Goal: Task Accomplishment & Management: Manage account settings

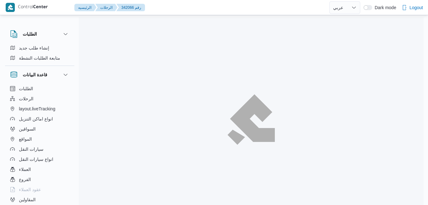
select select "ar"
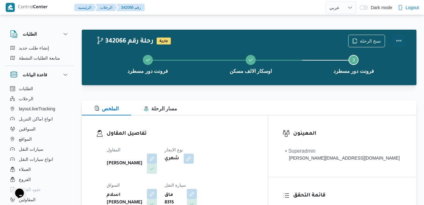
click at [397, 39] on button "Actions" at bounding box center [399, 40] width 13 height 13
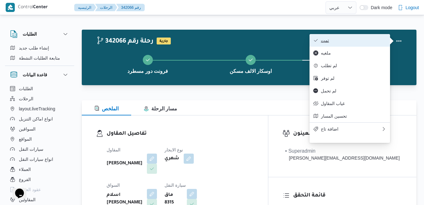
click at [363, 42] on span "تمت" at bounding box center [353, 40] width 65 height 5
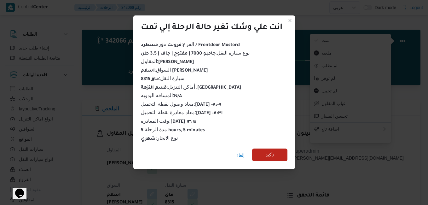
click at [268, 153] on span "تأكيد" at bounding box center [269, 155] width 8 height 8
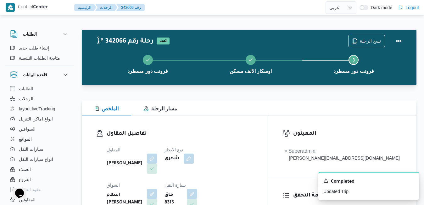
click at [237, 112] on div "الملخص مسار الرحلة" at bounding box center [249, 107] width 335 height 15
click at [254, 136] on h3 "تفاصيل المقاول" at bounding box center [180, 133] width 147 height 9
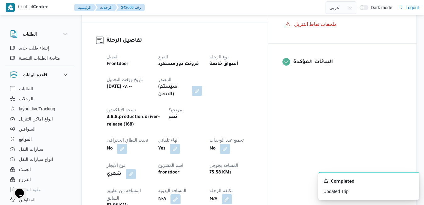
scroll to position [239, 0]
click at [412, 180] on icon "Dismiss toast" at bounding box center [411, 179] width 3 height 3
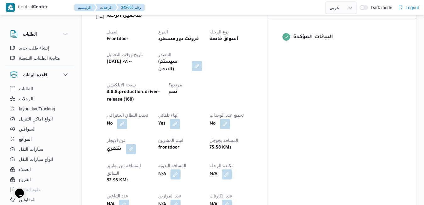
scroll to position [264, 0]
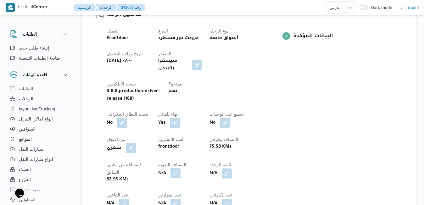
click at [181, 168] on button "button" at bounding box center [176, 173] width 10 height 10
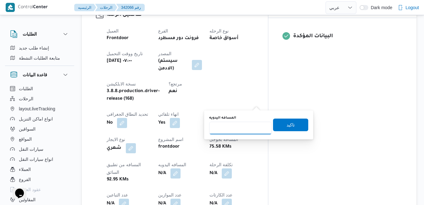
click at [232, 128] on input "المسافه اليدويه" at bounding box center [240, 128] width 63 height 13
type input "40"
click at [281, 125] on span "تاكيد" at bounding box center [290, 124] width 35 height 13
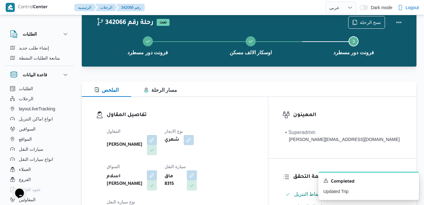
scroll to position [0, 0]
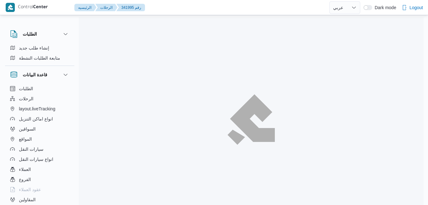
select select "ar"
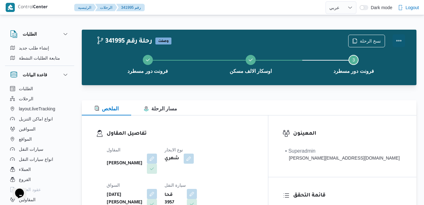
click at [396, 40] on button "Actions" at bounding box center [399, 40] width 13 height 13
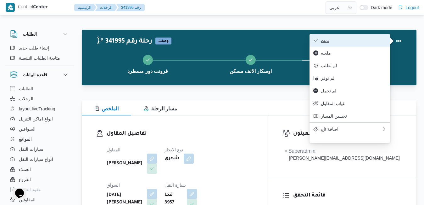
click at [370, 39] on span "تمت" at bounding box center [353, 40] width 65 height 5
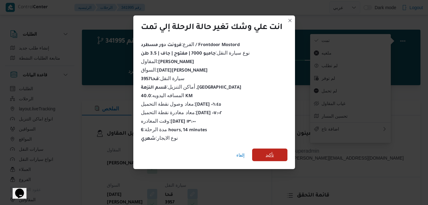
click at [272, 151] on span "تأكيد" at bounding box center [269, 155] width 8 height 8
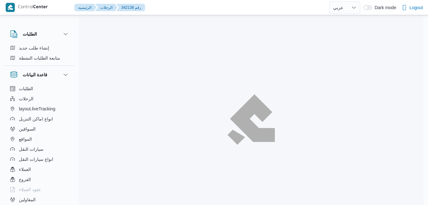
select select "ar"
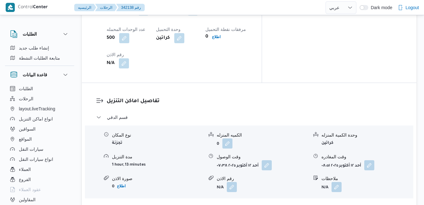
scroll to position [557, 0]
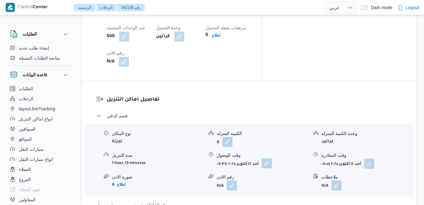
click at [269, 158] on button "button" at bounding box center [267, 163] width 10 height 10
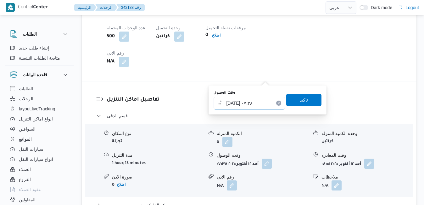
click at [240, 105] on input "١٢/١٠/٢٠٢٥ ٠٧:٣٨" at bounding box center [249, 103] width 71 height 13
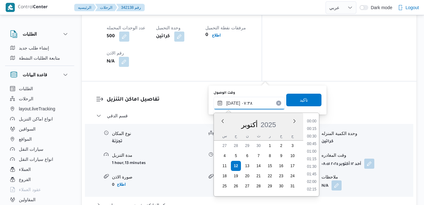
scroll to position [188, 0]
click at [311, 172] on li "08:00" at bounding box center [312, 174] width 14 height 6
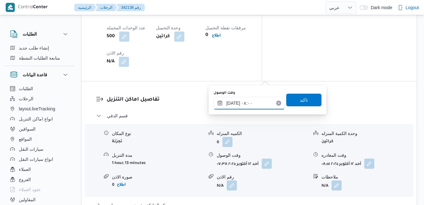
click at [235, 104] on input "١٢/١٠/٢٠٢٥ ٠٨:٠٠" at bounding box center [249, 103] width 71 height 13
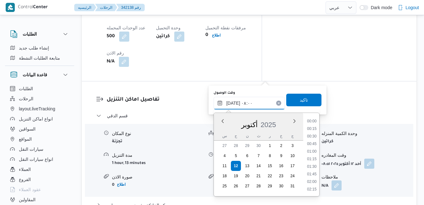
scroll to position [203, 0]
type input "١٢/١٠/٢٠٢٥ ٠٨:05"
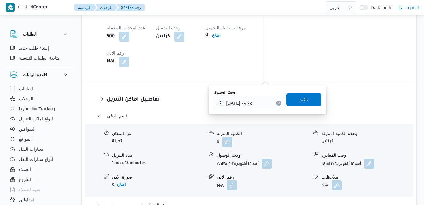
click at [300, 99] on span "تاكيد" at bounding box center [304, 100] width 8 height 8
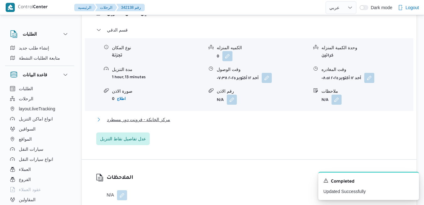
click at [231, 119] on button "مركز الخانكة - فرونت دور مسطرد" at bounding box center [249, 120] width 306 height 8
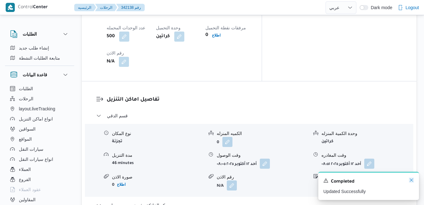
click at [412, 181] on icon "Dismiss toast" at bounding box center [411, 179] width 5 height 5
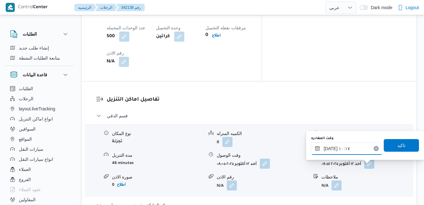
click at [335, 146] on input "١٢/١٠/٢٠٢٥ ١٠:١٧" at bounding box center [346, 148] width 71 height 13
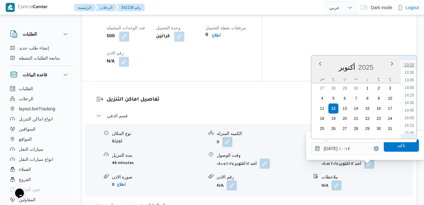
scroll to position [0, 0]
click at [411, 63] on li "13:15" at bounding box center [409, 65] width 14 height 6
type input "١٢/١٠/٢٠٢٥ ١٣:١٥"
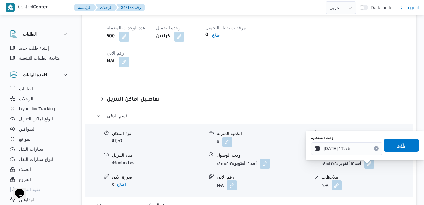
click at [391, 143] on span "تاكيد" at bounding box center [401, 145] width 35 height 13
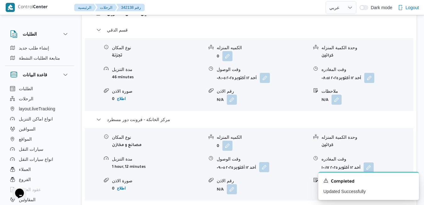
click at [265, 167] on button "button" at bounding box center [264, 167] width 10 height 10
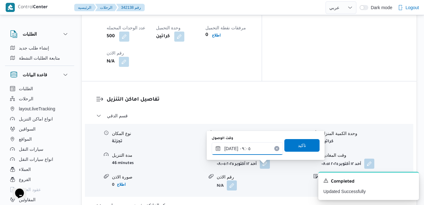
click at [242, 151] on input "١٢/١٠/٢٠٢٥ ٠٩:٠٥" at bounding box center [247, 148] width 71 height 13
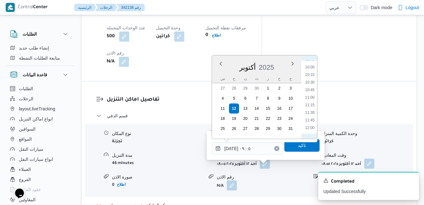
scroll to position [361, 0]
click at [312, 93] on li "13:00" at bounding box center [310, 95] width 14 height 6
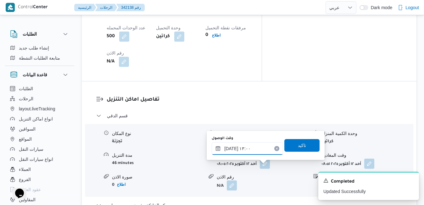
type input "١٢/١٠/٢٠٢٥ ١٣:٠٠"
click at [292, 145] on span "تاكيد" at bounding box center [302, 145] width 35 height 13
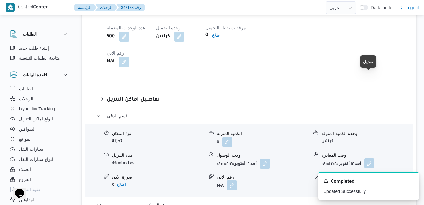
click at [369, 158] on button "button" at bounding box center [370, 163] width 10 height 10
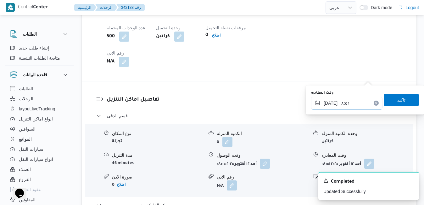
click at [335, 100] on input "١٢/١٠/٢٠٢٥ ٠٨:٥١" at bounding box center [346, 103] width 71 height 13
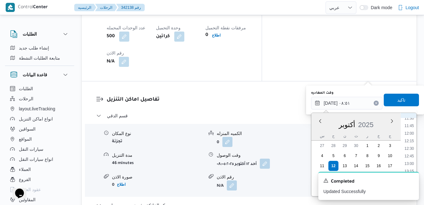
scroll to position [354, 0]
click at [411, 143] on li "12:30" at bounding box center [409, 145] width 14 height 6
type input "١٢/١٠/٢٠٢٥ ١٢:٣٠"
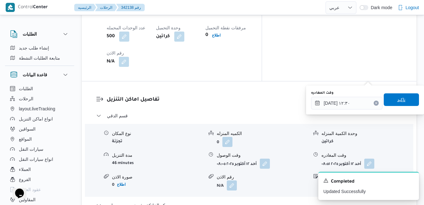
click at [401, 102] on span "تاكيد" at bounding box center [402, 100] width 8 height 8
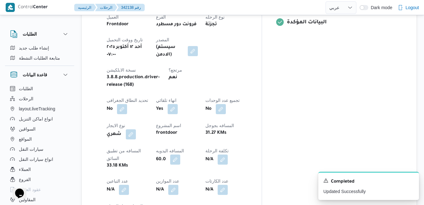
scroll to position [0, 0]
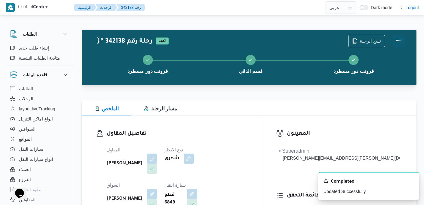
click at [401, 40] on button "Actions" at bounding box center [399, 40] width 13 height 13
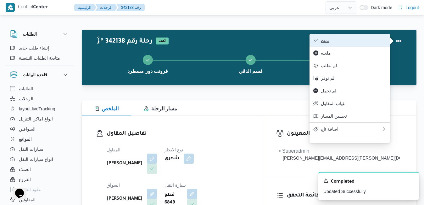
click at [370, 38] on span "تمت" at bounding box center [353, 40] width 65 height 5
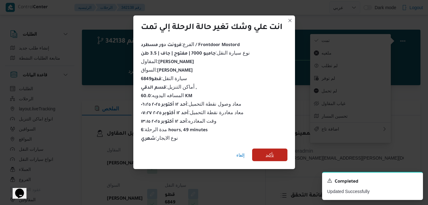
click at [269, 155] on span "تأكيد" at bounding box center [269, 155] width 8 height 8
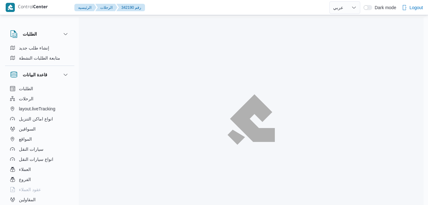
select select "ar"
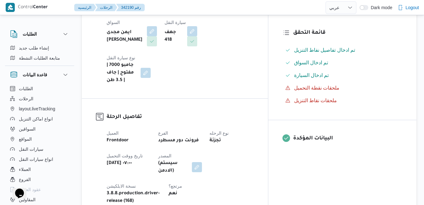
scroll to position [164, 0]
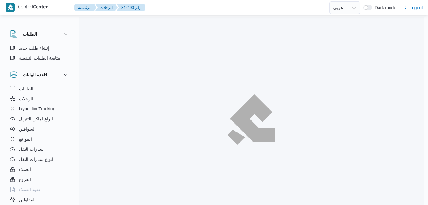
select select "ar"
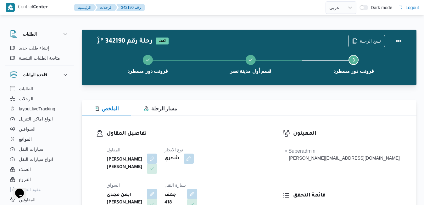
click at [247, 99] on div at bounding box center [249, 97] width 335 height 8
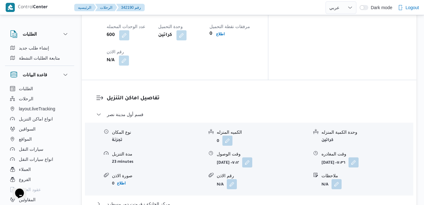
scroll to position [554, 0]
click at [213, 199] on button "مركز الخانكة - فرونت دور مسطرد" at bounding box center [249, 203] width 306 height 8
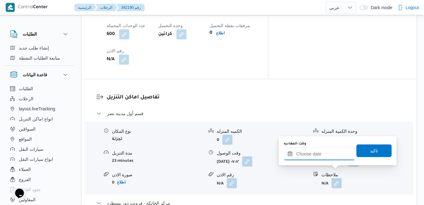
click at [324, 152] on input "وقت المغادره" at bounding box center [319, 153] width 71 height 13
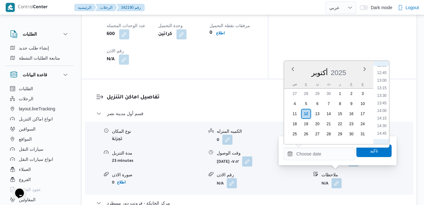
scroll to position [348, 0]
click at [383, 114] on li "13:00" at bounding box center [382, 114] width 14 height 6
type input "[DATE] ١٣:٠٠"
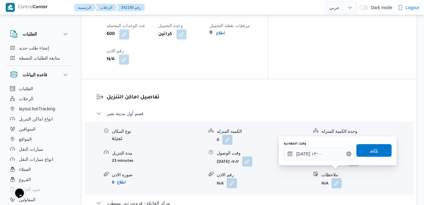
click at [370, 150] on span "تاكيد" at bounding box center [374, 150] width 8 height 8
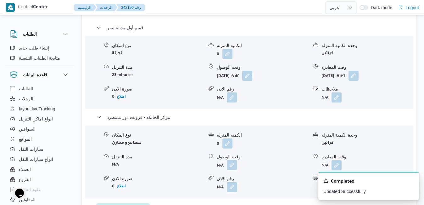
click at [229, 170] on button "button" at bounding box center [232, 165] width 10 height 10
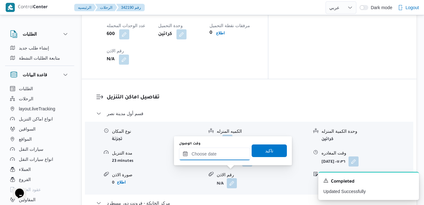
click at [234, 156] on input "وقت الوصول" at bounding box center [214, 153] width 71 height 13
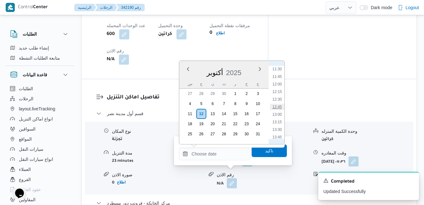
click at [277, 106] on li "12:45" at bounding box center [277, 107] width 14 height 6
type input "[DATE] ١٢:٤٥"
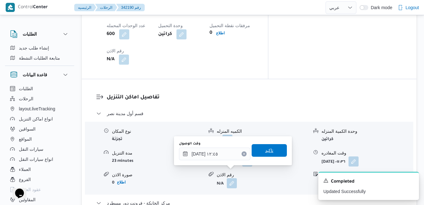
click at [265, 152] on span "تاكيد" at bounding box center [269, 150] width 8 height 8
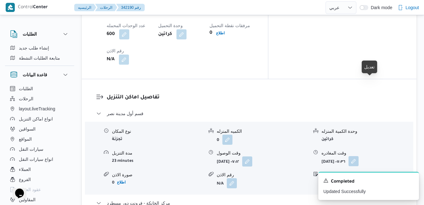
click at [359, 156] on button "button" at bounding box center [354, 161] width 10 height 10
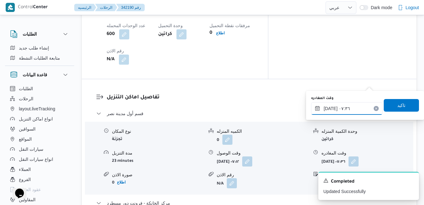
click at [339, 108] on input "١٢/١٠/٢٠٢٥ ٠٧:٣٦" at bounding box center [346, 108] width 71 height 13
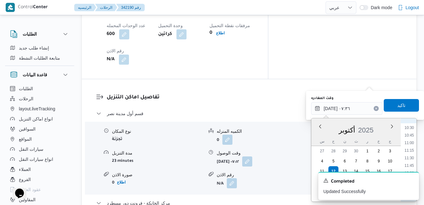
scroll to position [380, 0]
click at [412, 129] on li "12:45" at bounding box center [409, 131] width 14 height 6
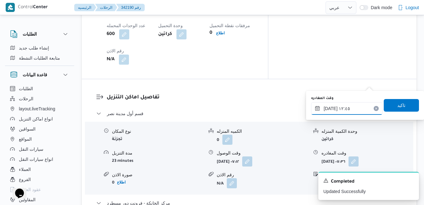
click at [332, 107] on input "١٢/١٠/٢٠٢٥ ١٢:٤٥" at bounding box center [346, 108] width 71 height 13
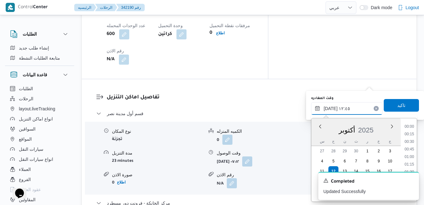
click at [332, 107] on input "١٢/١٠/٢٠٢٥ ١٢:٤٥" at bounding box center [346, 108] width 71 height 13
type input "١٢/١٠/٢٠٢٥ ١٢:10"
click at [405, 107] on span "تاكيد" at bounding box center [401, 105] width 35 height 13
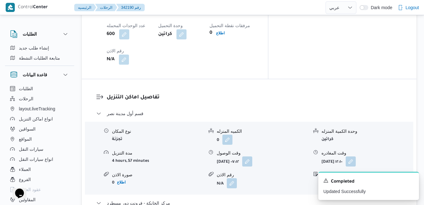
scroll to position [0, 0]
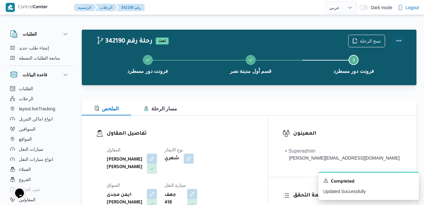
click at [401, 42] on button "Actions" at bounding box center [399, 40] width 13 height 13
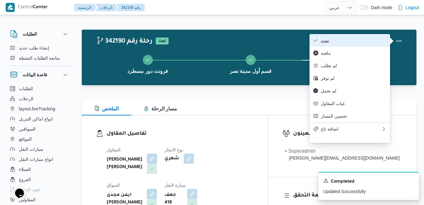
click at [370, 39] on span "تمت" at bounding box center [353, 40] width 65 height 5
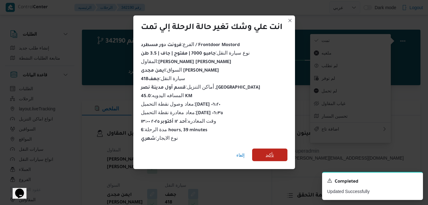
click at [275, 151] on span "تأكيد" at bounding box center [269, 154] width 35 height 13
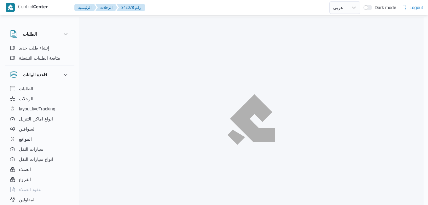
select select "ar"
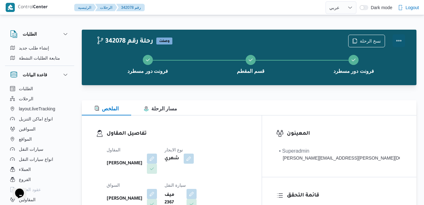
click at [401, 40] on button "Actions" at bounding box center [399, 40] width 13 height 13
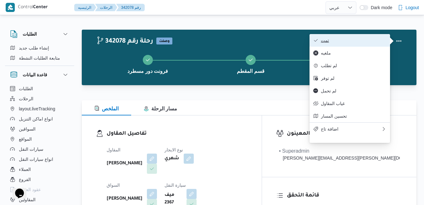
click at [371, 40] on span "تمت" at bounding box center [353, 40] width 65 height 5
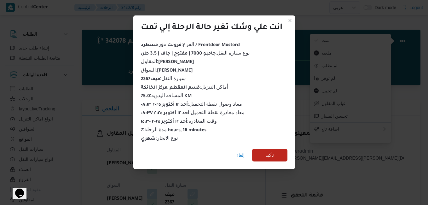
click at [266, 160] on div "إلغاء تأكيد" at bounding box center [214, 156] width 162 height 25
click at [270, 154] on span "تأكيد" at bounding box center [269, 155] width 8 height 8
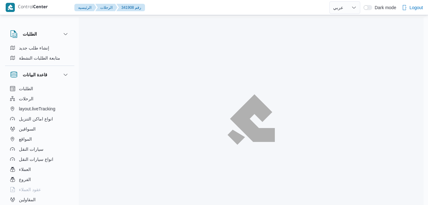
select select "ar"
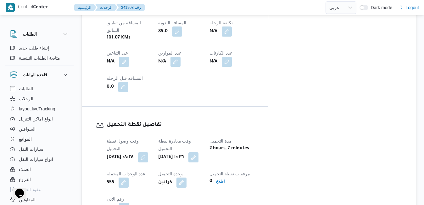
scroll to position [331, 0]
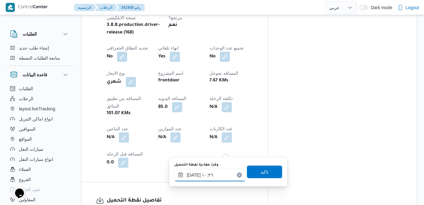
click at [202, 174] on input "[DATE] ١٠:٣٦" at bounding box center [209, 174] width 71 height 13
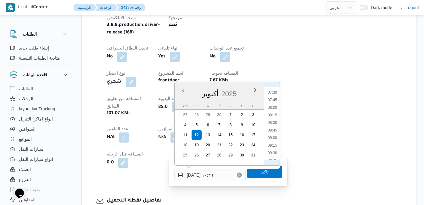
scroll to position [215, 0]
click at [271, 148] on li "09:00" at bounding box center [272, 147] width 14 height 6
type input "[DATE] ٠٩:٠٠"
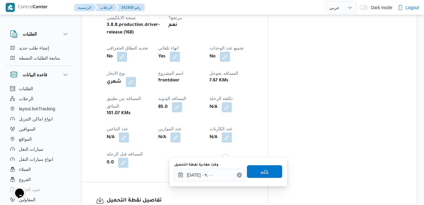
click at [263, 171] on span "تاكيد" at bounding box center [265, 171] width 8 height 8
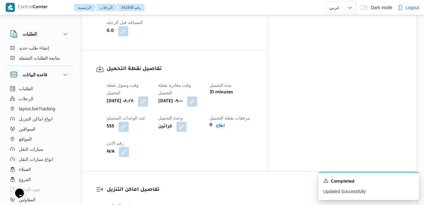
scroll to position [519, 0]
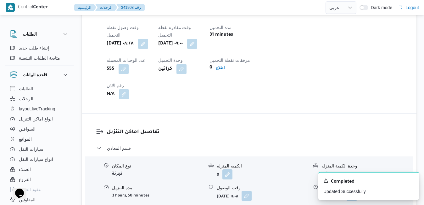
click at [252, 190] on button "button" at bounding box center [247, 195] width 10 height 10
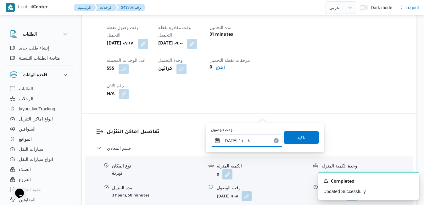
click at [241, 141] on input "١٢/١٠/٢٠٢٥ ١١:٠٨" at bounding box center [246, 140] width 71 height 13
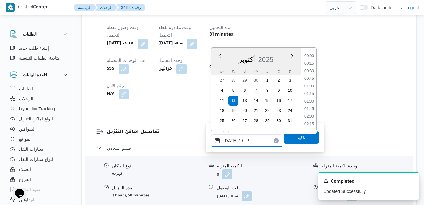
scroll to position [294, 0]
click at [311, 65] on li "10:00" at bounding box center [309, 64] width 14 height 6
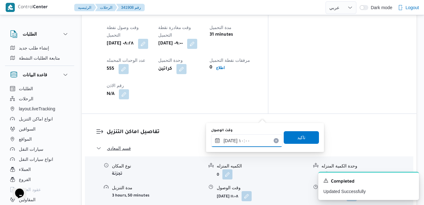
type input "١٢/١٠/٢٠٢٥ ١٠:٠٠"
click at [291, 138] on span "تاكيد" at bounding box center [301, 137] width 35 height 13
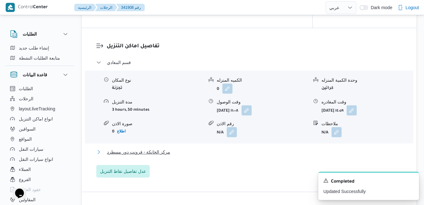
click at [236, 156] on button "مركز الخانكة - فرونت دور مسطرد" at bounding box center [249, 152] width 306 height 8
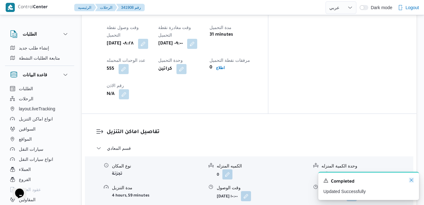
click at [412, 182] on icon "Dismiss toast" at bounding box center [411, 179] width 5 height 5
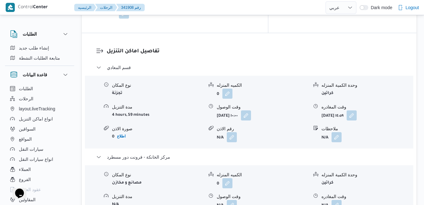
scroll to position [645, 0]
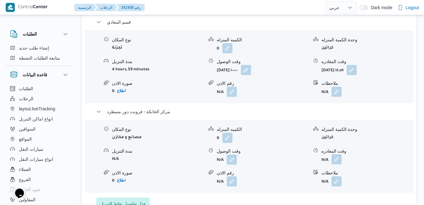
click at [338, 154] on button "button" at bounding box center [337, 159] width 10 height 10
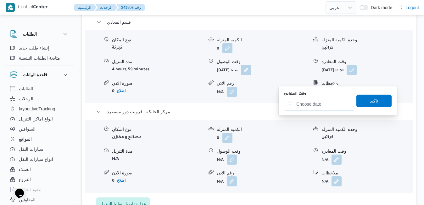
click at [315, 104] on input "وقت المغادره" at bounding box center [319, 104] width 71 height 13
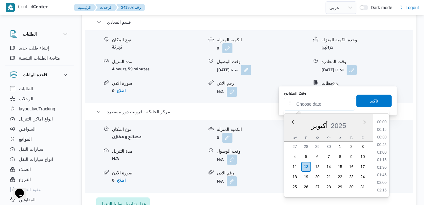
scroll to position [483, 0]
click at [388, 142] on li "16:45" at bounding box center [382, 145] width 14 height 6
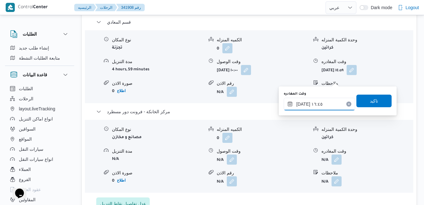
click at [329, 102] on input "١٢/١٠/٢٠٢٥ ١٦:٤٥" at bounding box center [319, 104] width 71 height 13
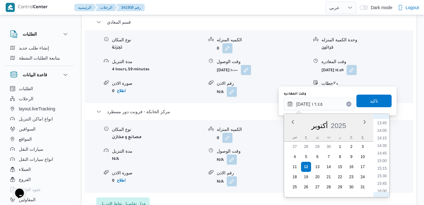
scroll to position [404, 0]
click at [384, 187] on li "15:30" at bounding box center [382, 186] width 14 height 6
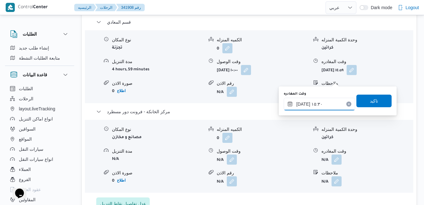
click at [319, 101] on input "١٢/١٠/٢٠٢٥ ١٥:٣٠" at bounding box center [319, 104] width 71 height 13
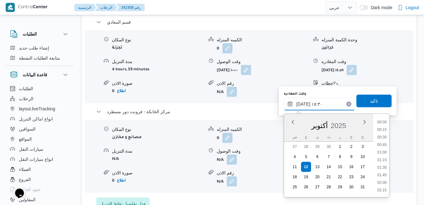
scroll to position [430, 0]
click at [385, 168] on li "15:45" at bounding box center [382, 168] width 14 height 6
type input "١٢/١٠/٢٠٢٥ ١٥:٤٥"
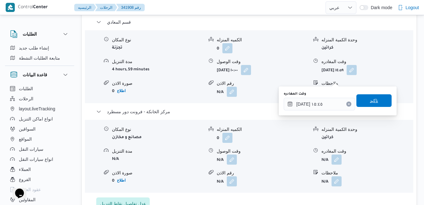
click at [372, 100] on span "تاكيد" at bounding box center [374, 101] width 8 height 8
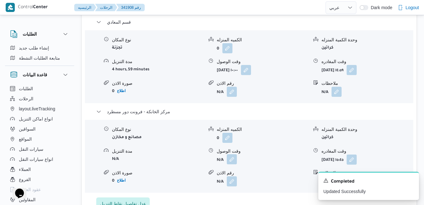
click at [234, 154] on button "button" at bounding box center [232, 159] width 10 height 10
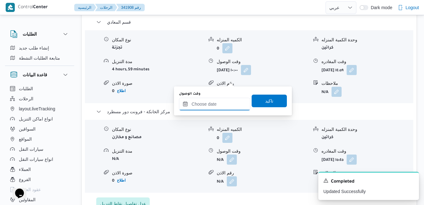
click at [209, 102] on input "وقت الوصول" at bounding box center [214, 104] width 71 height 13
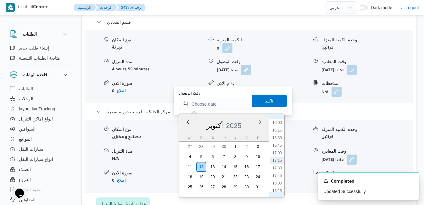
scroll to position [419, 0]
click at [279, 173] on li "15:30" at bounding box center [277, 171] width 14 height 6
type input "١٢/١٠/٢٠٢٥ ١٥:٣٠"
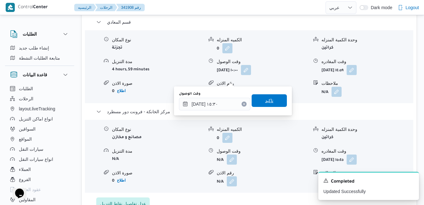
click at [267, 102] on span "تاكيد" at bounding box center [269, 101] width 8 height 8
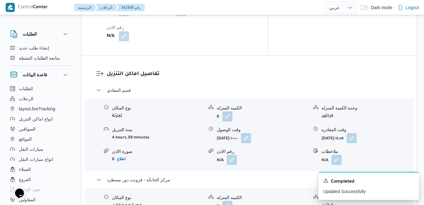
scroll to position [570, 0]
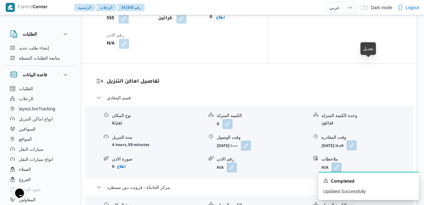
click at [357, 140] on button "button" at bounding box center [352, 145] width 10 height 10
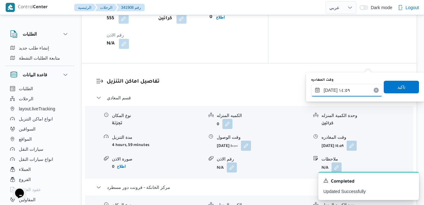
click at [338, 89] on input "١٢/١٠/٢٠٢٥ ١٤:٥٩" at bounding box center [346, 90] width 71 height 13
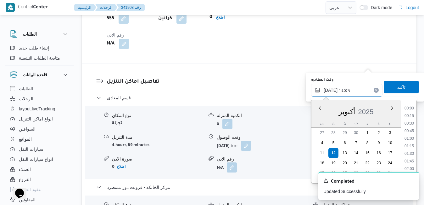
scroll to position [407, 0]
click at [413, 139] on li "14:30" at bounding box center [409, 139] width 14 height 6
type input "١٢/١٠/٢٠٢٥ ١٤:٣٠"
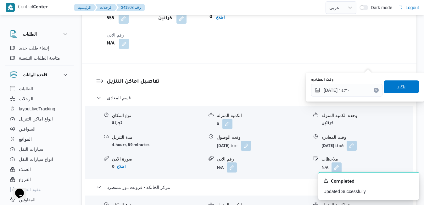
click at [398, 86] on span "تاكيد" at bounding box center [402, 87] width 8 height 8
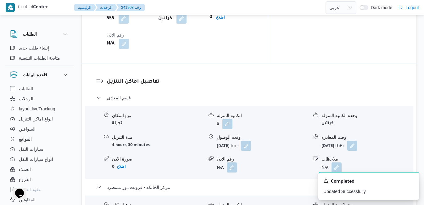
scroll to position [0, 0]
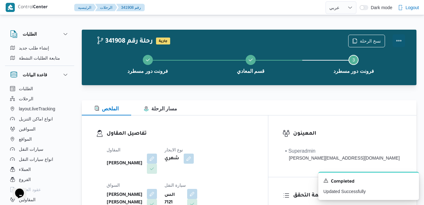
click at [399, 39] on button "Actions" at bounding box center [399, 40] width 13 height 13
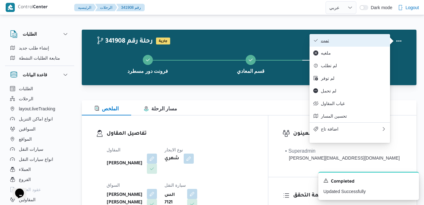
click at [355, 41] on span "تمت" at bounding box center [353, 40] width 65 height 5
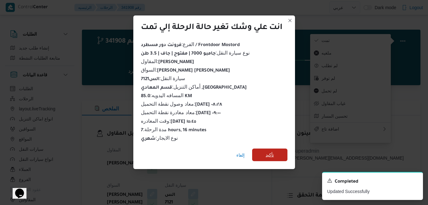
click at [267, 154] on span "تأكيد" at bounding box center [269, 155] width 8 height 8
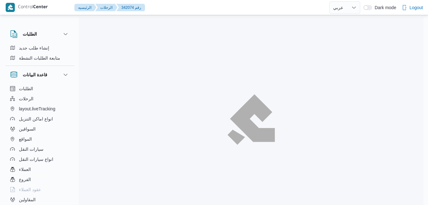
select select "ar"
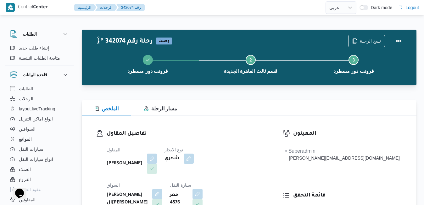
click at [207, 105] on div "الملخص مسار الرحلة" at bounding box center [249, 107] width 335 height 15
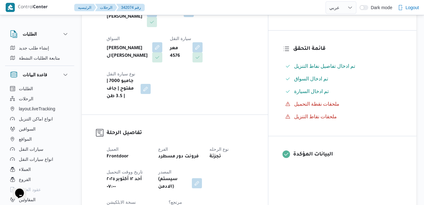
scroll to position [147, 0]
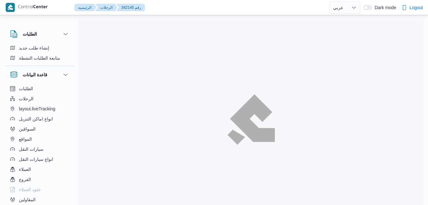
select select "ar"
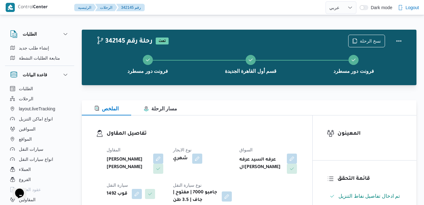
click at [278, 81] on div "فرونت دور مسطرد قسم أول القاهرة الجديدة فرونت دور مسطرد" at bounding box center [251, 63] width 317 height 40
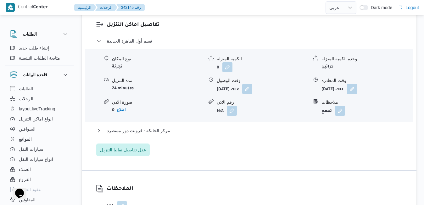
scroll to position [541, 0]
click at [224, 132] on button "مركز الخانكة - فرونت دور مسطرد" at bounding box center [249, 130] width 306 height 8
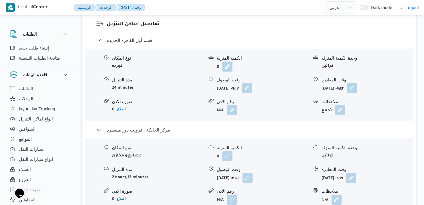
click at [252, 91] on button "button" at bounding box center [247, 88] width 10 height 10
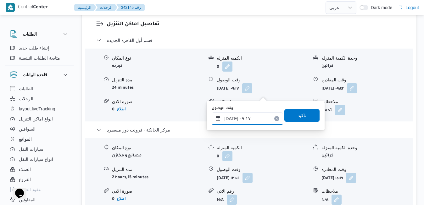
click at [241, 120] on input "[DATE] ٠٩:١٧" at bounding box center [247, 118] width 71 height 13
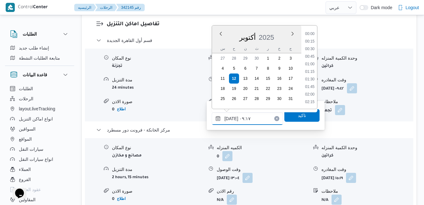
scroll to position [241, 0]
click at [310, 65] on li "09:00" at bounding box center [310, 64] width 14 height 6
type input "[DATE] ٠٩:٠٠"
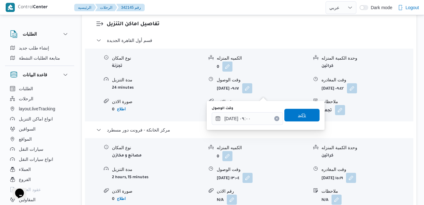
click at [300, 114] on span "تاكيد" at bounding box center [302, 115] width 8 height 8
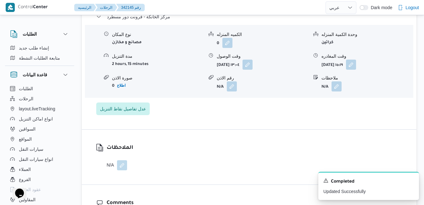
scroll to position [667, 0]
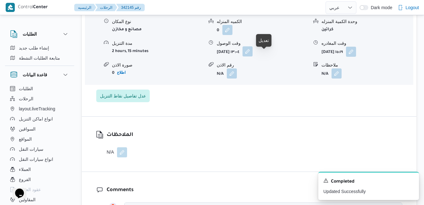
click at [253, 55] on button "button" at bounding box center [248, 51] width 10 height 10
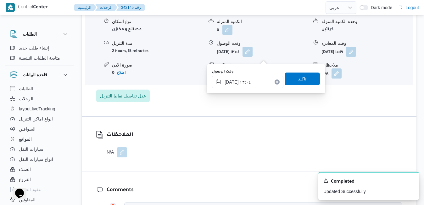
click at [252, 84] on input "١٢/١٠/٢٠٢٥ ١٣:٠٤" at bounding box center [247, 82] width 71 height 13
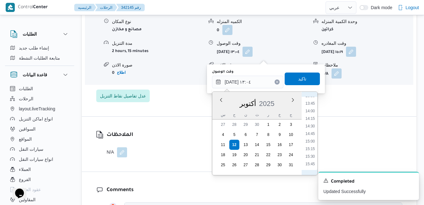
scroll to position [418, 0]
click at [312, 136] on li "15:00" at bounding box center [310, 135] width 14 height 6
type input "١٢/١٠/٢٠٢٥ ١٥:٠٠"
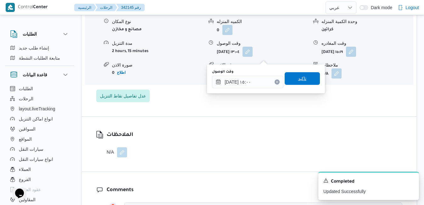
click at [303, 79] on span "تاكيد" at bounding box center [302, 78] width 35 height 13
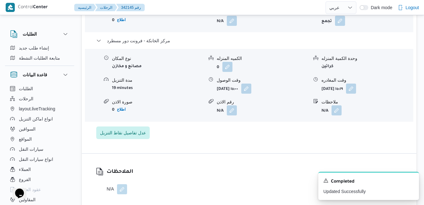
scroll to position [554, 0]
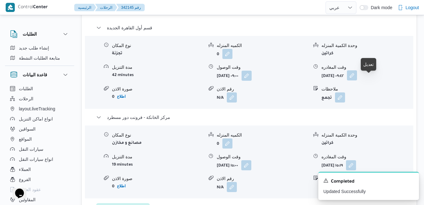
click at [357, 79] on button "button" at bounding box center [352, 75] width 10 height 10
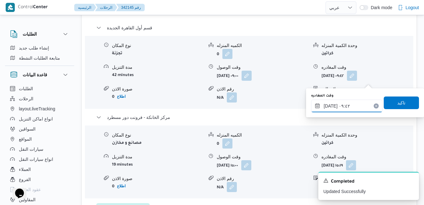
click at [336, 105] on input "١٢/١٠/٢٠٢٥ ٠٩:٤٢" at bounding box center [346, 105] width 71 height 13
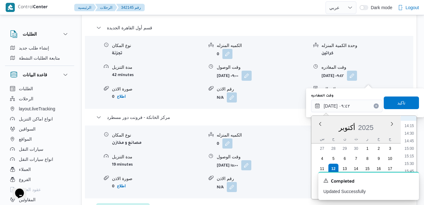
scroll to position [440, 0]
click at [411, 122] on li "14:30" at bounding box center [409, 121] width 14 height 6
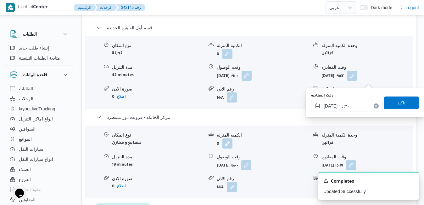
click at [331, 104] on input "١٢/١٠/٢٠٢٥ ١٤:٣٠" at bounding box center [346, 105] width 71 height 13
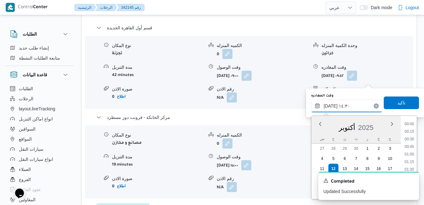
click at [331, 104] on input "١٢/١٠/٢٠٢٥ ١٤:٣٠" at bounding box center [346, 105] width 71 height 13
type input "١٢/١٠/٢٠٢٥ ١٤:١٥"
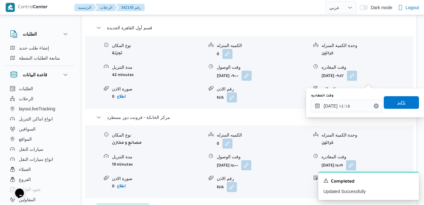
click at [386, 103] on span "تاكيد" at bounding box center [401, 102] width 35 height 13
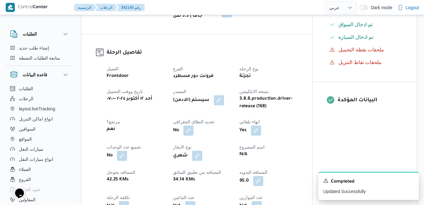
scroll to position [0, 0]
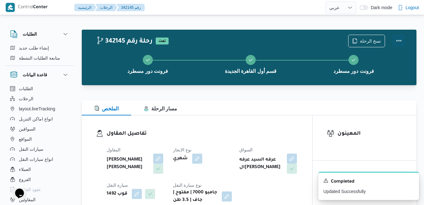
click at [399, 38] on button "Actions" at bounding box center [399, 40] width 13 height 13
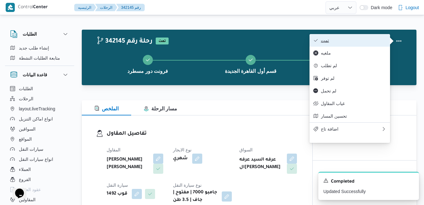
click at [371, 38] on span "تمت" at bounding box center [353, 40] width 65 height 5
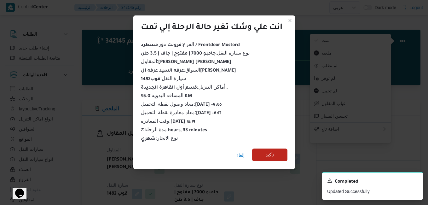
click at [277, 152] on span "تأكيد" at bounding box center [269, 154] width 35 height 13
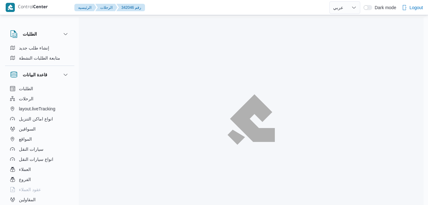
select select "ar"
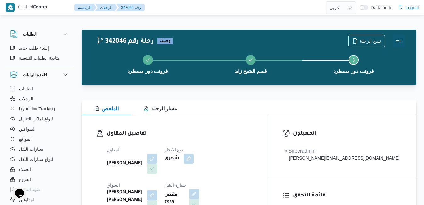
click at [400, 38] on button "Actions" at bounding box center [399, 40] width 13 height 13
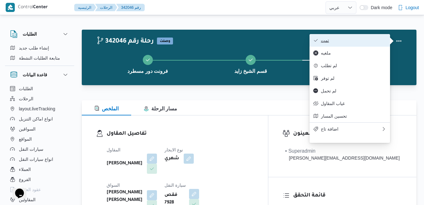
click at [379, 40] on span "تمت" at bounding box center [353, 40] width 65 height 5
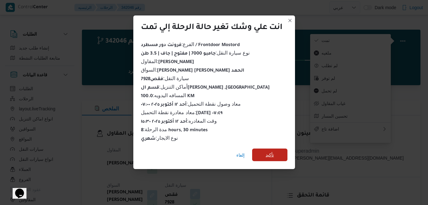
click at [276, 153] on span "تأكيد" at bounding box center [269, 154] width 35 height 13
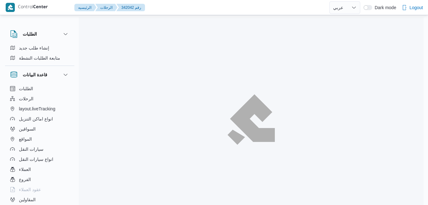
select select "ar"
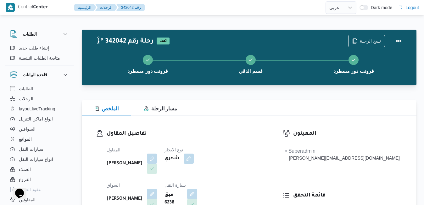
click at [241, 97] on div at bounding box center [249, 97] width 335 height 8
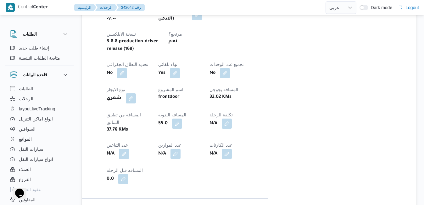
scroll to position [315, 0]
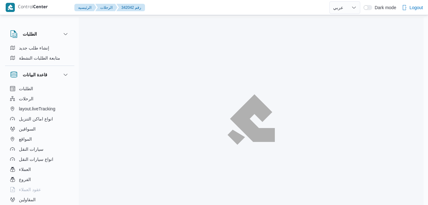
select select "ar"
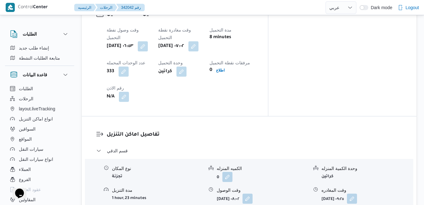
scroll to position [529, 0]
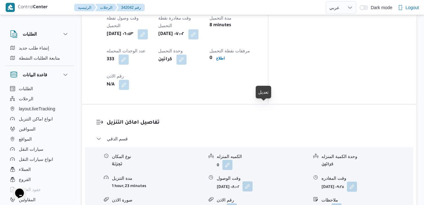
click at [253, 181] on button "button" at bounding box center [248, 186] width 10 height 10
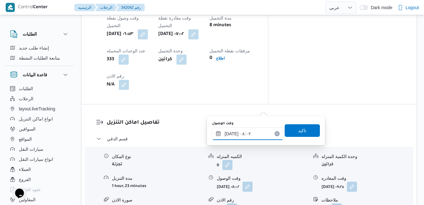
click at [234, 137] on input "١٢/١٠/٢٠٢٥ ٠٨:٠٢" at bounding box center [247, 133] width 71 height 13
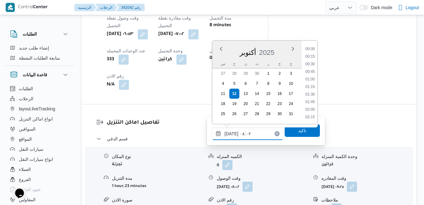
scroll to position [203, 0]
click at [313, 72] on li "07:30" at bounding box center [310, 72] width 14 height 6
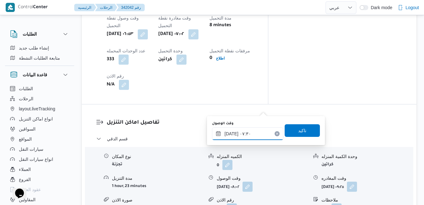
click at [232, 134] on input "١٢/١٠/٢٠٢٥ ٠٧:٣٠" at bounding box center [247, 133] width 71 height 13
click at [232, 133] on input "١٢/١٠/٢٠٢٥ ٠٧:٣٠" at bounding box center [247, 133] width 71 height 13
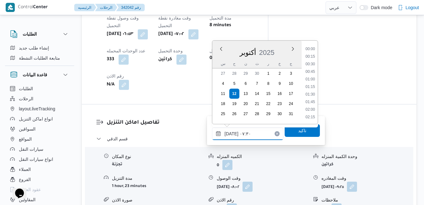
scroll to position [188, 0]
type input "١٢/١٠/٢٠٢٥ ٠٧:40"
click at [290, 134] on span "تاكيد" at bounding box center [302, 130] width 35 height 13
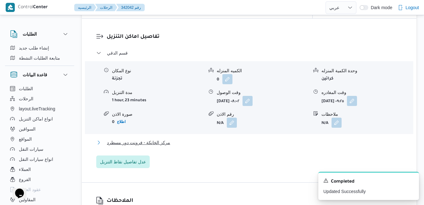
click at [219, 146] on button "مركز الخانكة - فرونت دور مسطرد" at bounding box center [249, 143] width 306 height 8
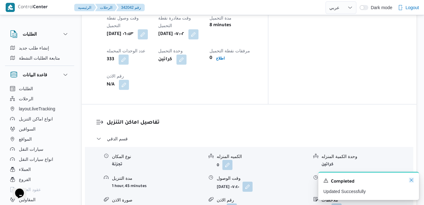
click at [412, 180] on icon "Dismiss toast" at bounding box center [411, 179] width 5 height 5
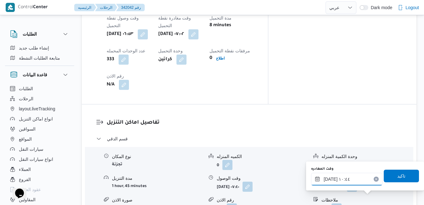
click at [353, 181] on input "١٢/١٠/٢٠٢٥ ١٠:٤٤" at bounding box center [346, 179] width 71 height 13
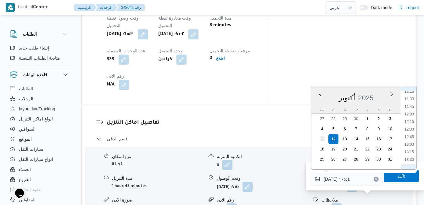
scroll to position [407, 0]
click at [409, 156] on li "15:30" at bounding box center [409, 156] width 14 height 6
type input "[DATE] ١٥:٣٠"
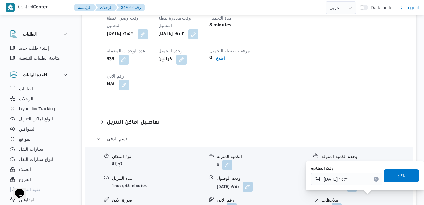
click at [394, 181] on span "تاكيد" at bounding box center [401, 175] width 35 height 13
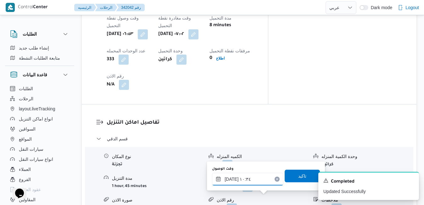
click at [265, 179] on input "١٢/١٠/٢٠٢٥ ١٠:٣٤" at bounding box center [247, 179] width 71 height 13
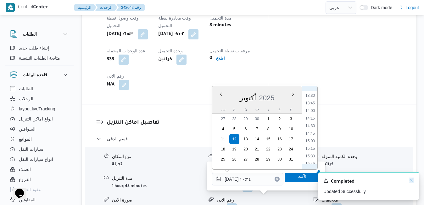
click at [411, 180] on icon "Dismiss toast" at bounding box center [411, 179] width 5 height 5
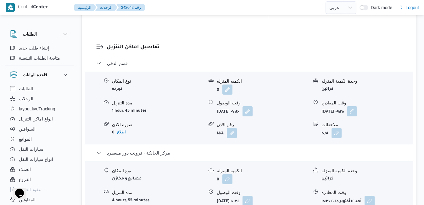
scroll to position [604, 0]
click at [253, 195] on button "button" at bounding box center [248, 200] width 10 height 10
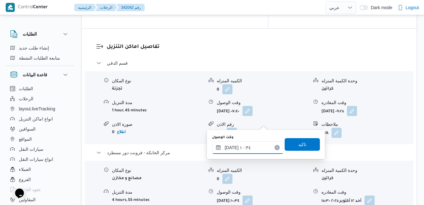
click at [239, 145] on input "١٢/١٠/٢٠٢٥ ١٠:٣٤" at bounding box center [247, 147] width 71 height 13
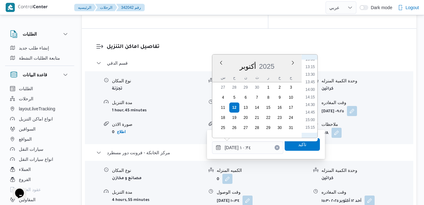
scroll to position [407, 0]
click at [311, 118] on li "15:15" at bounding box center [310, 117] width 14 height 6
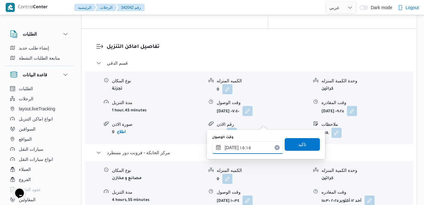
type input "١٢/١٠/٢٠٢٥ ١٥:١٥"
click at [298, 140] on span "تاكيد" at bounding box center [302, 144] width 35 height 13
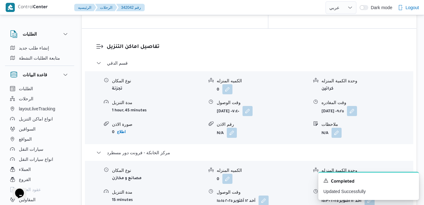
click at [339, 161] on div "نوع المكان مصانع و مخازن الكميه المنزله 0 وحدة الكمية المنزله كراتين مدة التنزي…" at bounding box center [249, 196] width 334 height 71
click at [412, 179] on icon "Dismiss toast" at bounding box center [411, 179] width 5 height 5
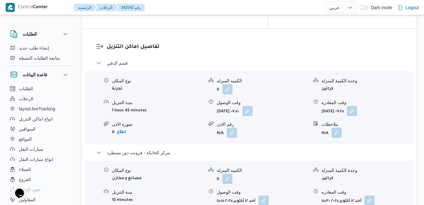
click at [284, 170] on div "قسم الدقي نوع المكان تجزئة الكميه المنزله 0 وحدة الكمية المنزله كراتين مدة التن…" at bounding box center [249, 154] width 306 height 191
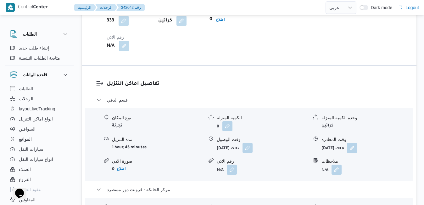
scroll to position [567, 0]
click at [378, 137] on div "وقت المغادره" at bounding box center [368, 140] width 92 height 7
click at [368, 115] on div "وحدة الكمية المنزله كراتين" at bounding box center [368, 123] width 92 height 17
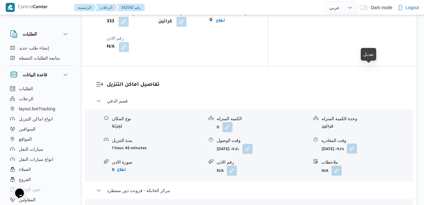
click at [357, 143] on button "button" at bounding box center [352, 148] width 10 height 10
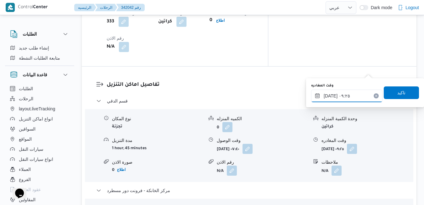
click at [338, 96] on input "١٢/١٠/٢٠٢٥ ٠٩:٢٥" at bounding box center [346, 95] width 71 height 13
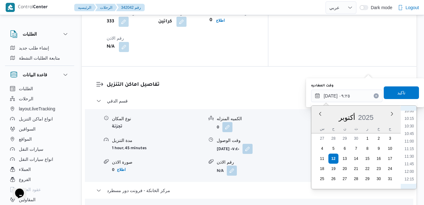
scroll to position [369, 0]
click at [410, 174] on li "14:15" at bounding box center [409, 175] width 14 height 6
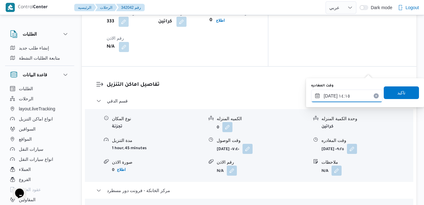
click at [331, 96] on input "١٢/١٠/٢٠٢٥ ١٤:١٥" at bounding box center [346, 95] width 71 height 13
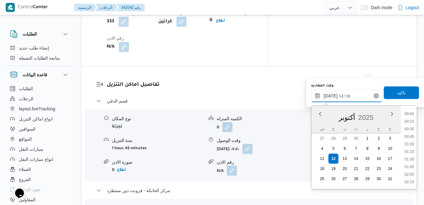
click at [331, 96] on input "١٢/١٠/٢٠٢٥ ١٤:١٥" at bounding box center [346, 95] width 71 height 13
type input "١٢/١٠/٢٠٢٥ ١٤:40"
click at [398, 93] on span "تاكيد" at bounding box center [402, 92] width 8 height 8
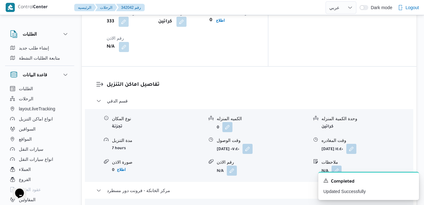
scroll to position [0, 0]
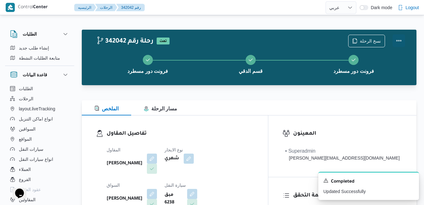
click at [396, 39] on button "Actions" at bounding box center [399, 40] width 13 height 13
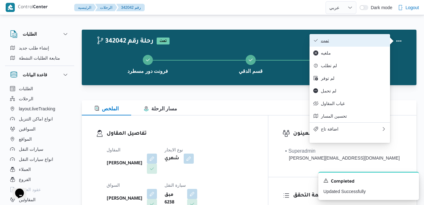
click at [379, 39] on span "تمت" at bounding box center [353, 40] width 65 height 5
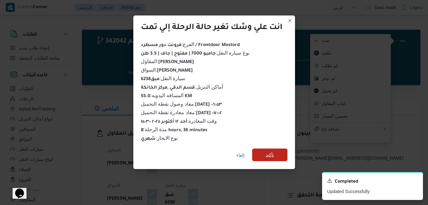
click at [273, 151] on span "تأكيد" at bounding box center [269, 155] width 8 height 8
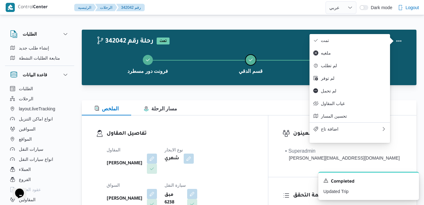
click at [287, 60] on button "قسم الدقي" at bounding box center [250, 63] width 103 height 33
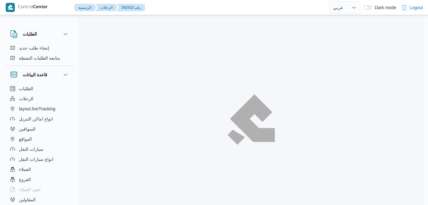
select select "ar"
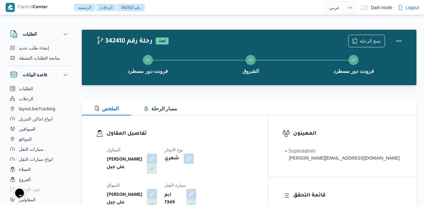
click at [219, 142] on div "المقاول [PERSON_NAME] على جبل نوع الايجار شهري السواق [PERSON_NAME] على جبل سيا…" at bounding box center [180, 196] width 155 height 108
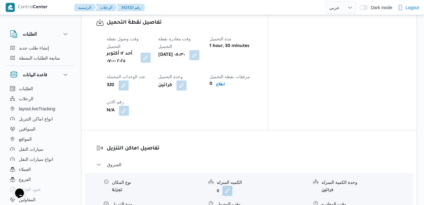
scroll to position [516, 0]
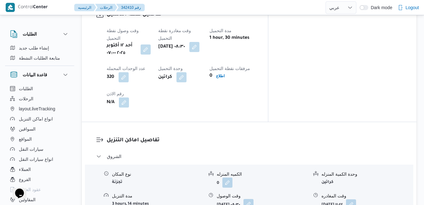
click at [254, 199] on button "button" at bounding box center [249, 204] width 10 height 10
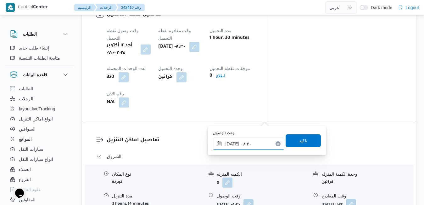
click at [243, 145] on input "[DATE] ٠٨:٣٠" at bounding box center [248, 143] width 71 height 13
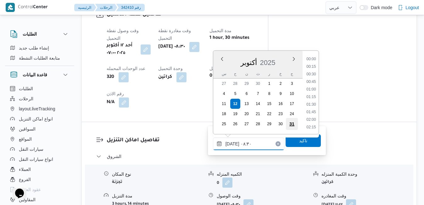
scroll to position [218, 0]
click at [311, 122] on li "09:15" at bounding box center [311, 120] width 14 height 6
type input "[DATE] ٠٩:١٥"
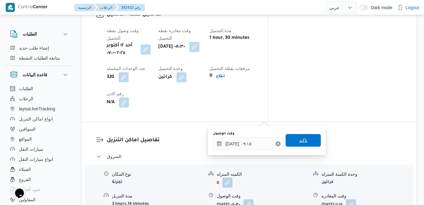
click at [302, 138] on span "تاكيد" at bounding box center [303, 140] width 8 height 8
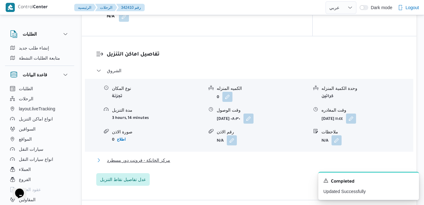
click at [264, 160] on button "مركز الخانكة - فرونت دور مسطرد" at bounding box center [249, 160] width 306 height 8
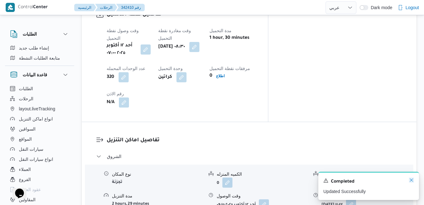
click at [412, 179] on icon "Dismiss toast" at bounding box center [411, 179] width 5 height 5
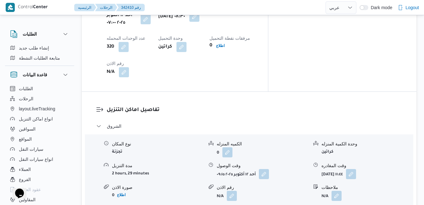
scroll to position [567, 0]
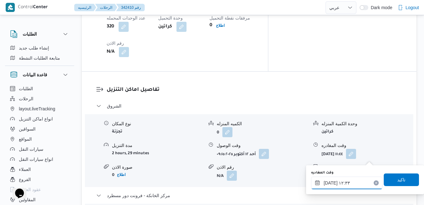
click at [328, 184] on input "[DATE] ١٢:٣٣" at bounding box center [346, 182] width 71 height 13
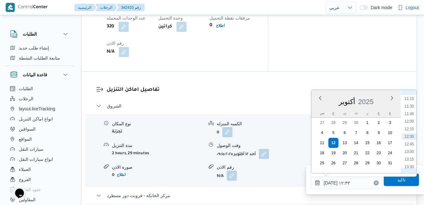
scroll to position [403, 0]
click at [409, 164] on li "15:30" at bounding box center [409, 163] width 14 height 6
type input "[DATE] ١٥:٣٠"
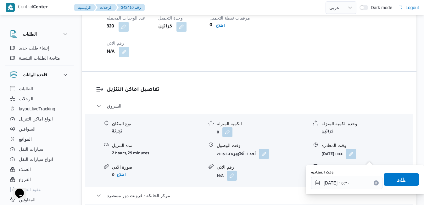
click at [398, 182] on span "تاكيد" at bounding box center [402, 179] width 8 height 8
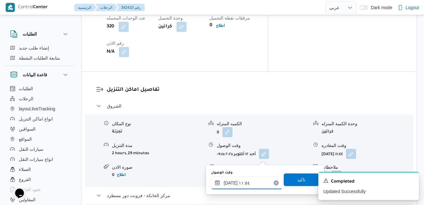
click at [238, 181] on input "[DATE] ١١:٥٤" at bounding box center [246, 182] width 71 height 13
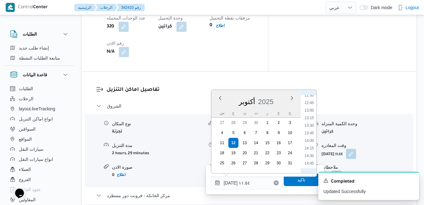
scroll to position [445, 0]
click at [311, 114] on li "15:15" at bounding box center [309, 114] width 14 height 6
type input "[DATE] ١٥:١٥"
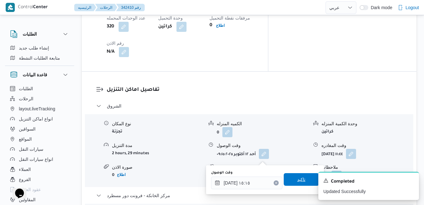
click at [286, 180] on span "تاكيد" at bounding box center [301, 179] width 35 height 13
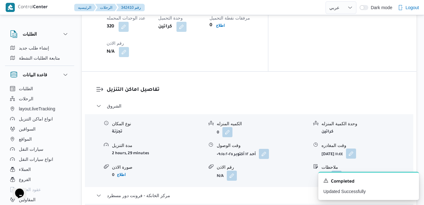
click at [356, 148] on button "button" at bounding box center [351, 153] width 10 height 10
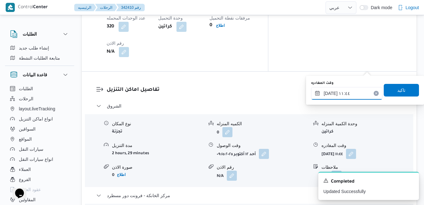
click at [344, 94] on input "[DATE] ١١:٤٤" at bounding box center [346, 93] width 71 height 13
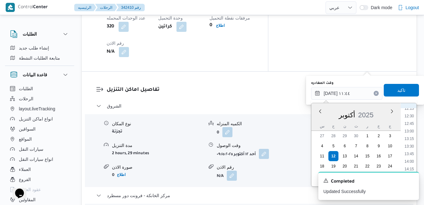
scroll to position [437, 0]
click at [411, 114] on li "14:30" at bounding box center [409, 112] width 14 height 6
type input "[DATE] ١٤:٣٠"
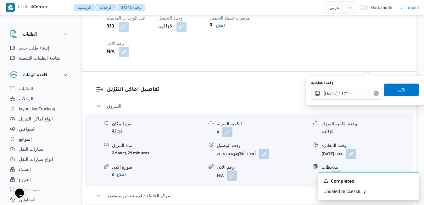
click at [400, 87] on span "تاكيد" at bounding box center [402, 90] width 8 height 8
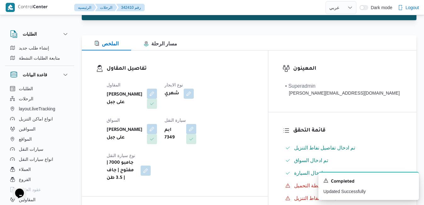
scroll to position [0, 0]
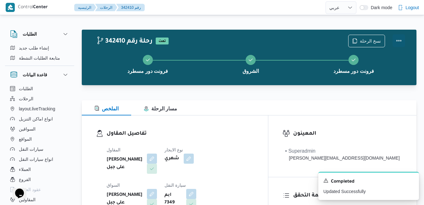
click at [400, 43] on button "Actions" at bounding box center [399, 40] width 13 height 13
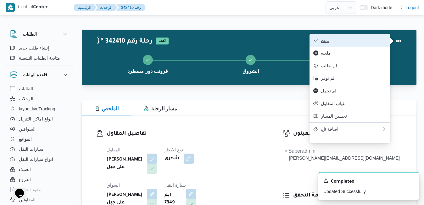
click at [385, 41] on span "تمت" at bounding box center [353, 40] width 65 height 5
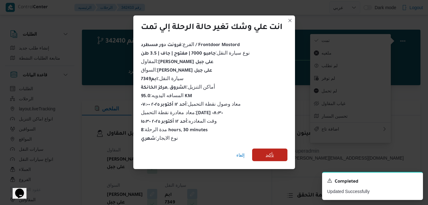
click at [278, 154] on span "تأكيد" at bounding box center [269, 154] width 35 height 13
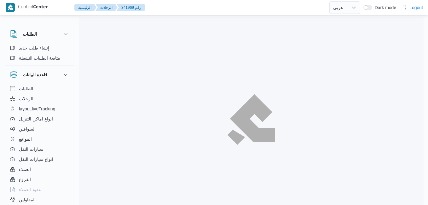
select select "ar"
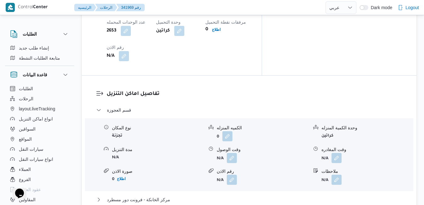
scroll to position [567, 0]
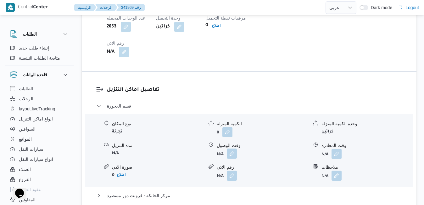
click at [230, 148] on button "button" at bounding box center [232, 153] width 10 height 10
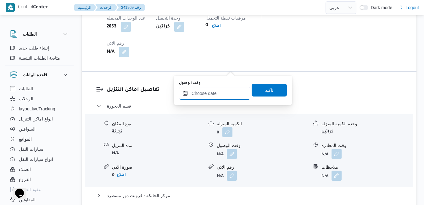
click at [211, 93] on input "وقت الوصول" at bounding box center [214, 93] width 71 height 13
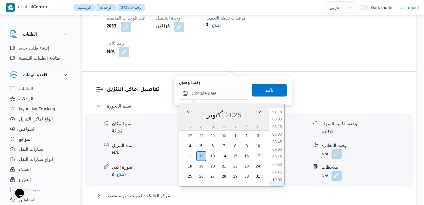
scroll to position [221, 0]
click at [276, 131] on li "08:00" at bounding box center [277, 132] width 14 height 6
type input "[DATE] ٠٨:٠٠"
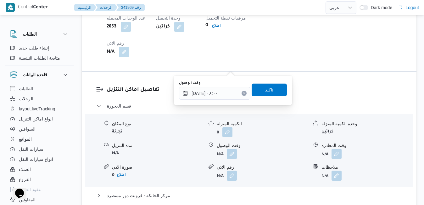
click at [269, 87] on span "تاكيد" at bounding box center [269, 90] width 8 height 8
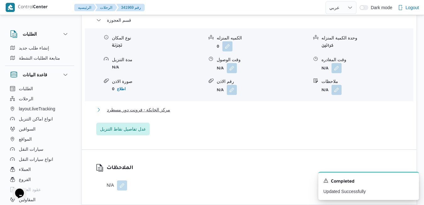
click at [243, 110] on button "مركز الخانكة - فرونت دور مسطرد" at bounding box center [249, 110] width 306 height 8
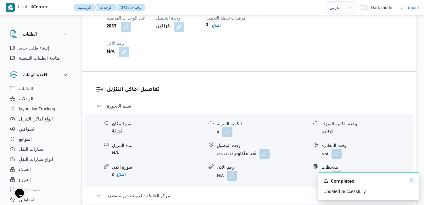
click at [411, 181] on icon "Dismiss toast" at bounding box center [411, 179] width 3 height 3
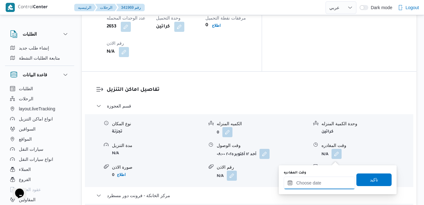
click at [322, 184] on input "وقت المغادره" at bounding box center [319, 182] width 71 height 13
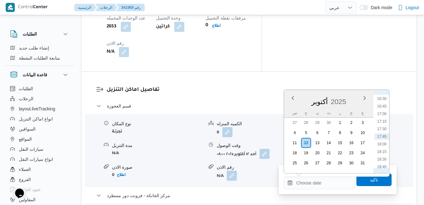
scroll to position [434, 0]
click at [380, 139] on li "15:45" at bounding box center [382, 140] width 14 height 6
type input "[DATE] ١٥:٤٥"
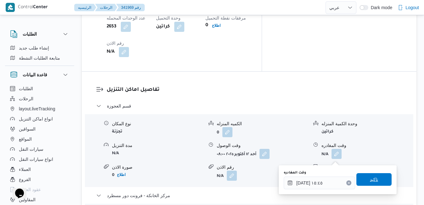
click at [370, 177] on span "تاكيد" at bounding box center [374, 179] width 8 height 8
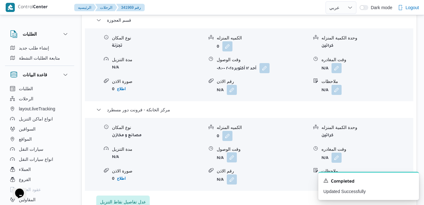
click at [230, 157] on button "button" at bounding box center [232, 157] width 10 height 10
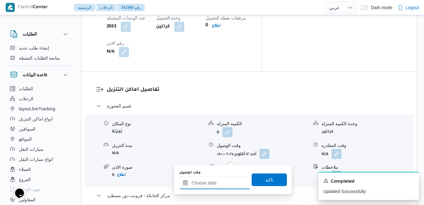
click at [213, 185] on input "وقت الوصول" at bounding box center [214, 182] width 71 height 13
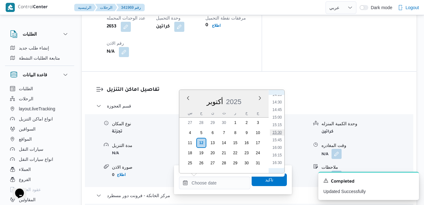
click at [277, 133] on li "15:30" at bounding box center [277, 132] width 14 height 6
type input "١٢/١٠/٢٠٢٥ ١٥:٣٠"
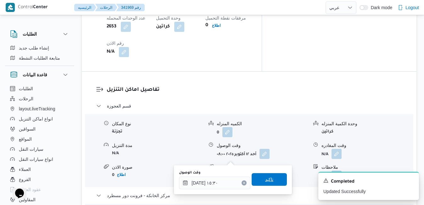
click at [265, 180] on span "تاكيد" at bounding box center [269, 179] width 8 height 8
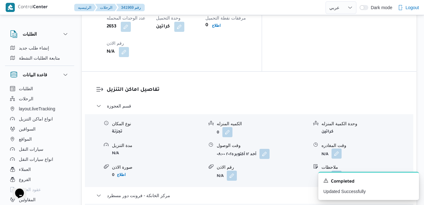
click at [338, 148] on button "button" at bounding box center [337, 153] width 10 height 10
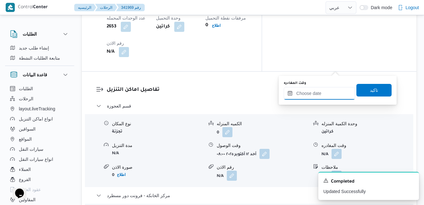
click at [319, 92] on input "وقت المغادره" at bounding box center [319, 93] width 71 height 13
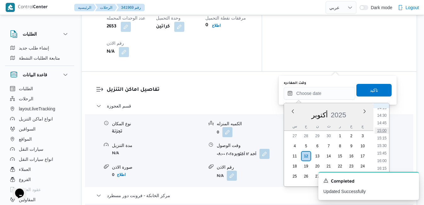
click at [381, 131] on li "15:00" at bounding box center [382, 130] width 14 height 6
type input "[DATE] ١٥:٠٠"
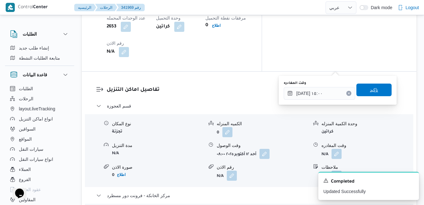
click at [377, 88] on span "تاكيد" at bounding box center [374, 89] width 35 height 13
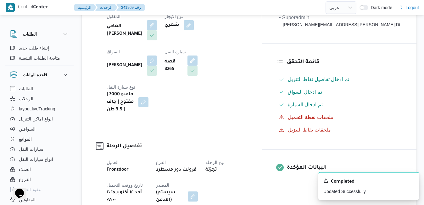
scroll to position [0, 0]
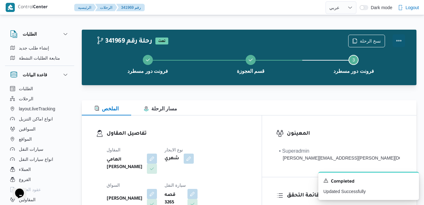
click at [400, 40] on button "Actions" at bounding box center [399, 40] width 13 height 13
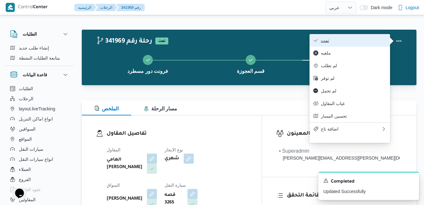
click at [379, 40] on span "تمت" at bounding box center [353, 40] width 65 height 5
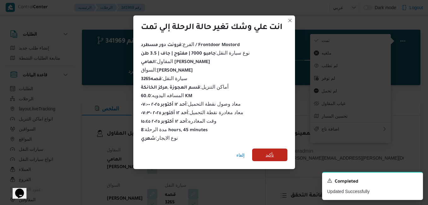
click at [273, 156] on span "تأكيد" at bounding box center [269, 154] width 35 height 13
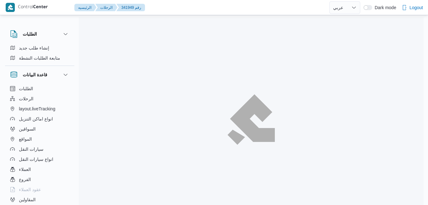
select select "ar"
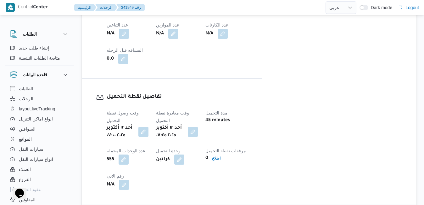
scroll to position [479, 0]
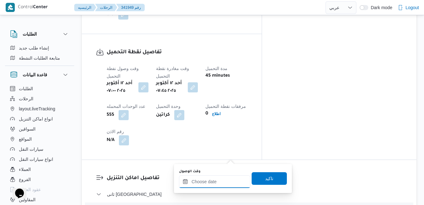
click at [208, 181] on input "وقت الوصول" at bounding box center [214, 181] width 71 height 13
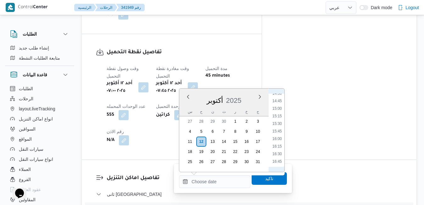
scroll to position [207, 0]
click at [276, 144] on li "08:30" at bounding box center [277, 146] width 14 height 6
type input "[DATE] ٠٨:٣٠"
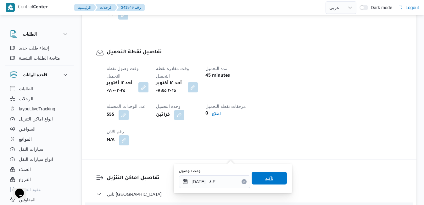
click at [265, 176] on span "تاكيد" at bounding box center [269, 178] width 8 height 8
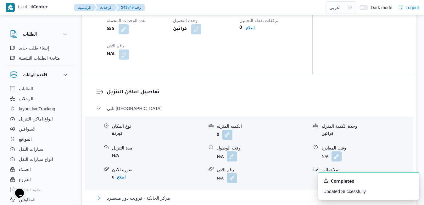
click at [225, 196] on button "مركز الخانكة - فرونت دور مسطرد" at bounding box center [249, 198] width 306 height 8
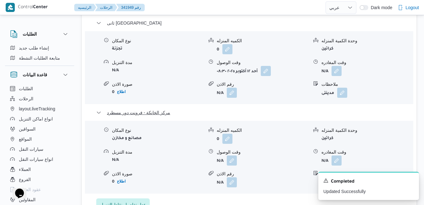
scroll to position [683, 0]
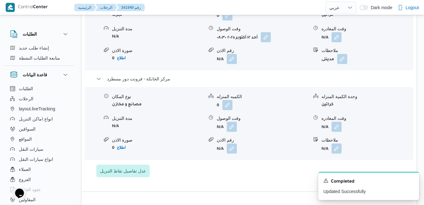
click at [337, 88] on div "نوع المكان مصانع و مخازن الكميه المنزله 0 وحدة الكمية المنزله كراتين مدة التنزي…" at bounding box center [249, 123] width 334 height 71
click at [337, 121] on button "button" at bounding box center [337, 126] width 10 height 10
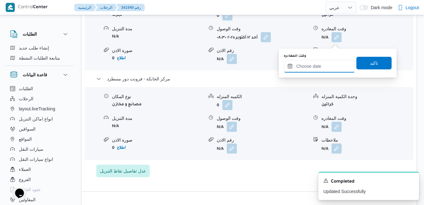
click at [313, 66] on input "وقت المغادره" at bounding box center [319, 66] width 71 height 13
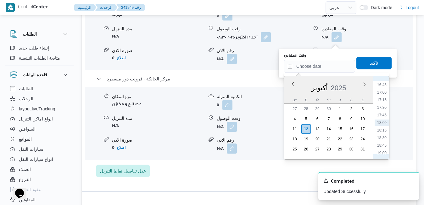
scroll to position [442, 0]
click at [381, 126] on li "16:00" at bounding box center [382, 126] width 14 height 6
type input "[DATE] ١٦:٠٠"
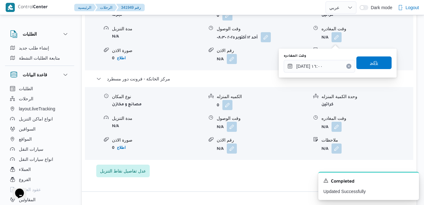
click at [374, 61] on span "تاكيد" at bounding box center [374, 62] width 35 height 13
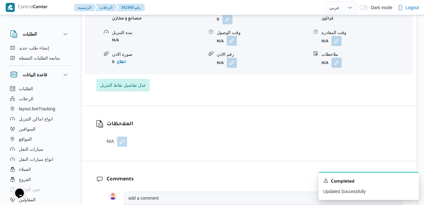
click at [233, 40] on button "button" at bounding box center [232, 41] width 10 height 10
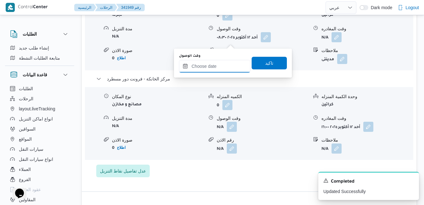
click at [221, 67] on input "وقت الوصول" at bounding box center [214, 66] width 71 height 13
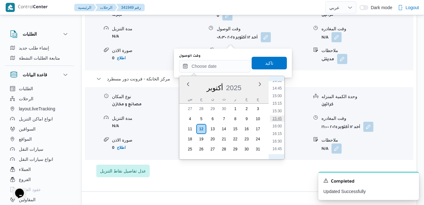
click at [276, 119] on li "15:45" at bounding box center [277, 118] width 14 height 6
type input "[DATE] ١٥:٤٥"
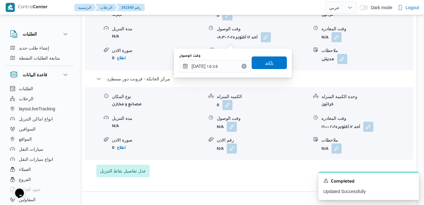
click at [269, 59] on span "تاكيد" at bounding box center [269, 62] width 35 height 13
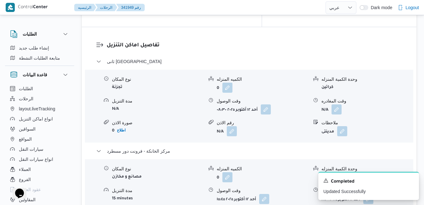
scroll to position [595, 0]
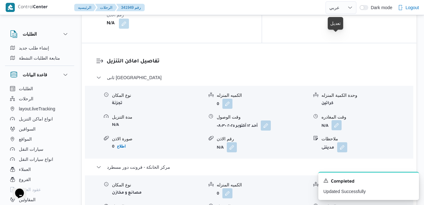
click at [338, 120] on button "button" at bounding box center [337, 125] width 10 height 10
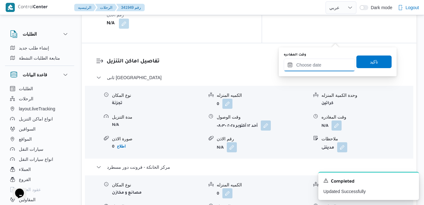
click at [311, 66] on input "وقت المغادره" at bounding box center [319, 65] width 71 height 13
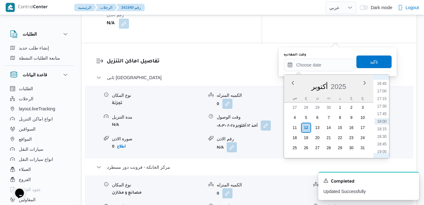
scroll to position [442, 0]
click at [381, 94] on li "15:00" at bounding box center [382, 94] width 14 height 6
type input "[DATE] ١٥:٠٠"
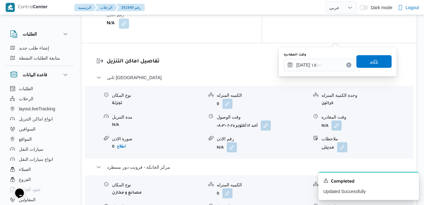
click at [363, 64] on span "تاكيد" at bounding box center [374, 61] width 35 height 13
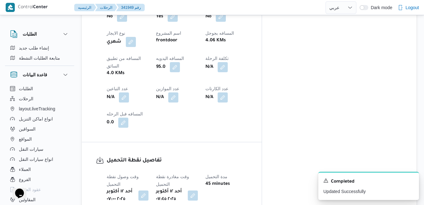
scroll to position [0, 0]
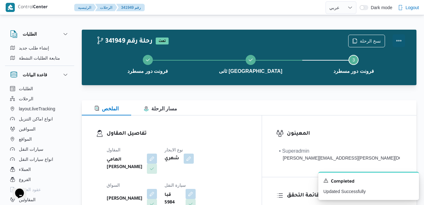
click at [399, 39] on button "Actions" at bounding box center [399, 40] width 13 height 13
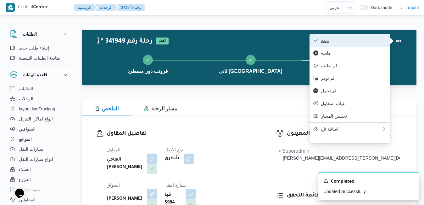
click at [369, 39] on span "تمت" at bounding box center [353, 40] width 65 height 5
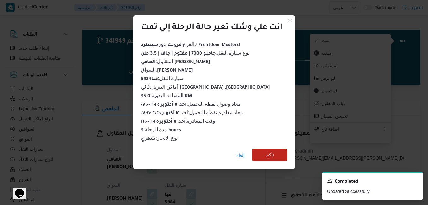
click at [275, 153] on span "تأكيد" at bounding box center [269, 154] width 35 height 13
